Goal: Transaction & Acquisition: Subscribe to service/newsletter

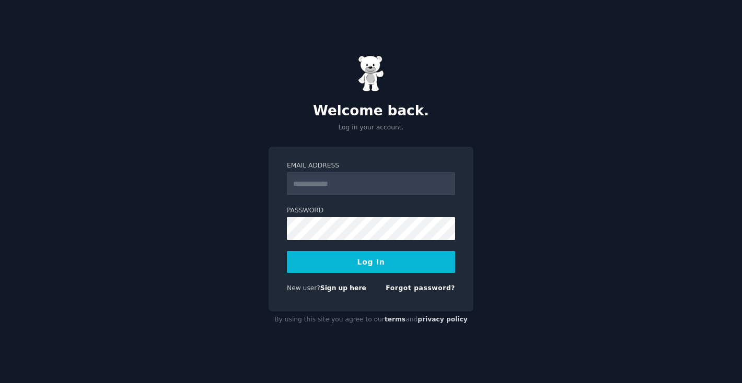
click at [388, 191] on input "Email Address" at bounding box center [371, 183] width 168 height 23
type input "**********"
click at [287, 251] on button "Log In" at bounding box center [371, 262] width 168 height 22
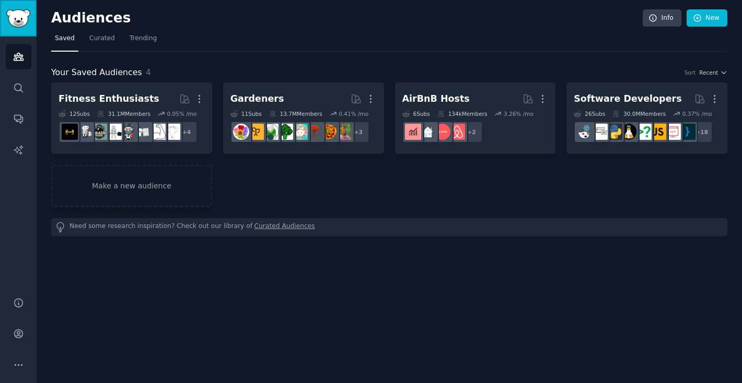
click at [23, 20] on img "Sidebar" at bounding box center [18, 18] width 24 height 18
click at [710, 28] on div "Audiences Info New" at bounding box center [389, 19] width 676 height 21
click at [706, 24] on link "New" at bounding box center [706, 18] width 41 height 18
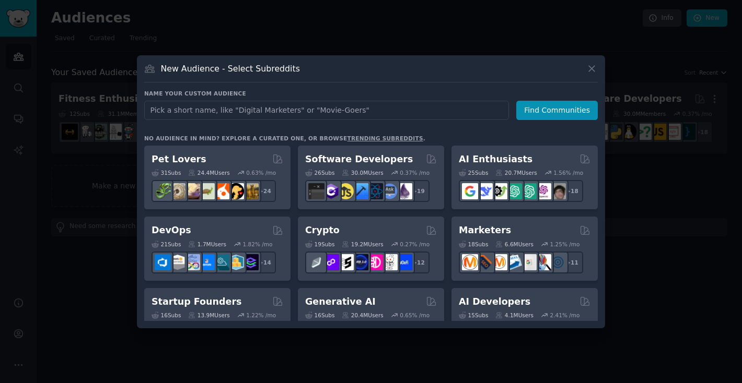
click at [374, 139] on link "trending subreddits" at bounding box center [385, 138] width 76 height 6
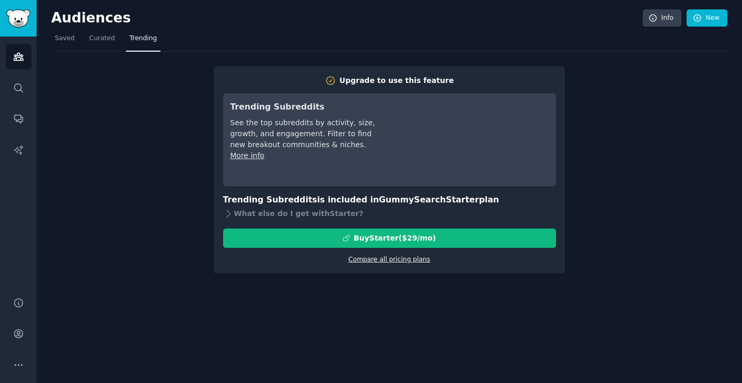
click at [372, 262] on link "Compare all pricing plans" at bounding box center [388, 259] width 81 height 7
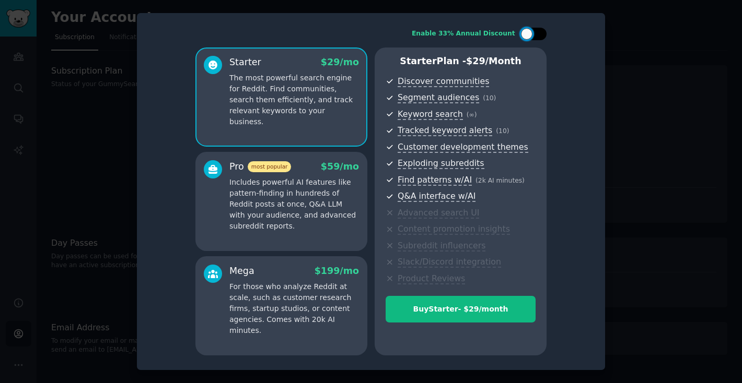
click at [541, 35] on div at bounding box center [538, 33] width 5 height 5
checkbox input "true"
click at [645, 78] on div at bounding box center [371, 191] width 742 height 383
